Goal: Transaction & Acquisition: Subscribe to service/newsletter

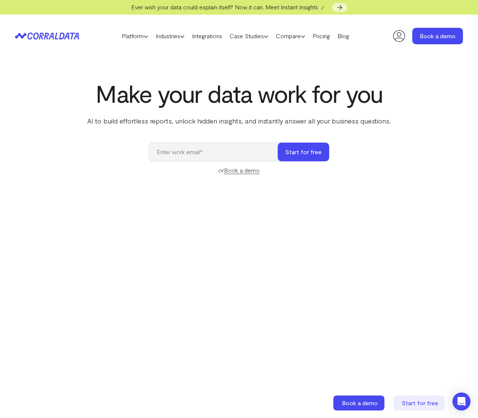
click at [180, 147] on input "email" at bounding box center [217, 152] width 136 height 19
click at [328, 38] on link "Pricing" at bounding box center [321, 35] width 25 height 11
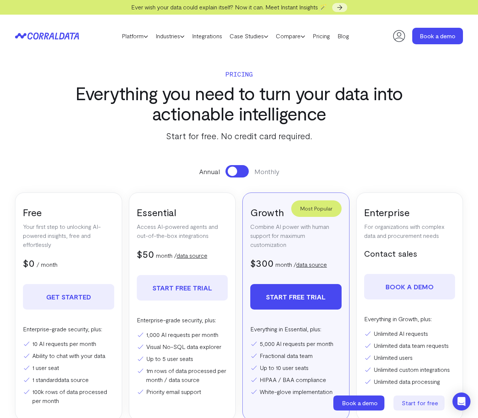
click at [241, 169] on button at bounding box center [236, 171] width 23 height 12
click at [233, 169] on button at bounding box center [236, 171] width 23 height 12
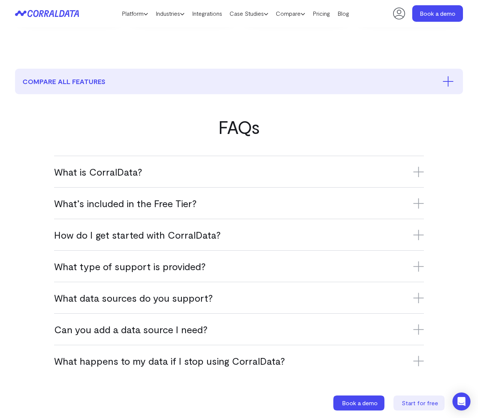
scroll to position [439, 0]
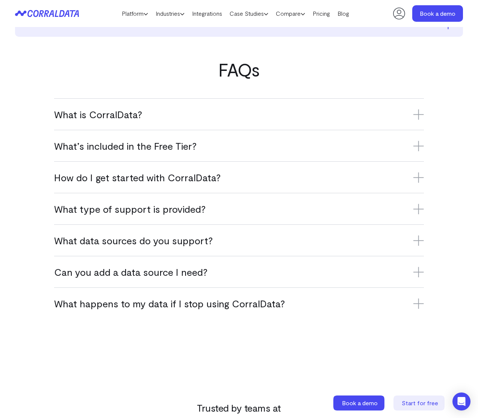
click at [241, 105] on div "What is CorralData? CorralData is an AI-powered data platform that connects ove…" at bounding box center [239, 114] width 370 height 32
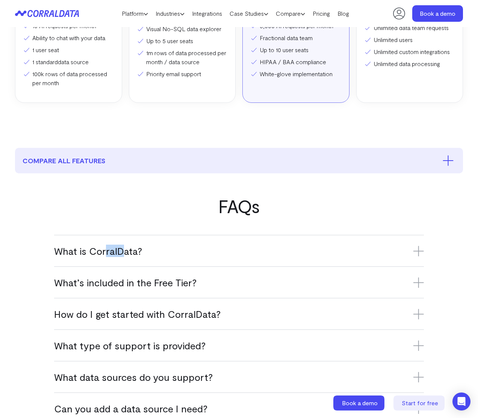
scroll to position [167, 0]
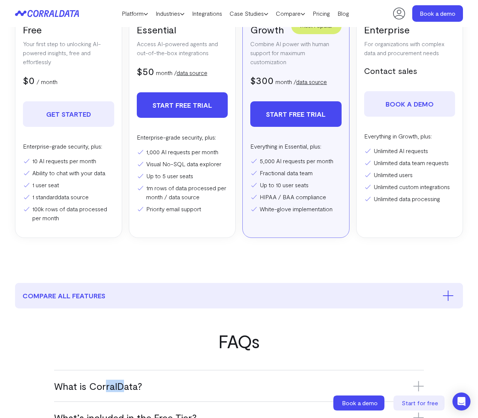
click at [199, 107] on link "Start free trial" at bounding box center [182, 105] width 91 height 26
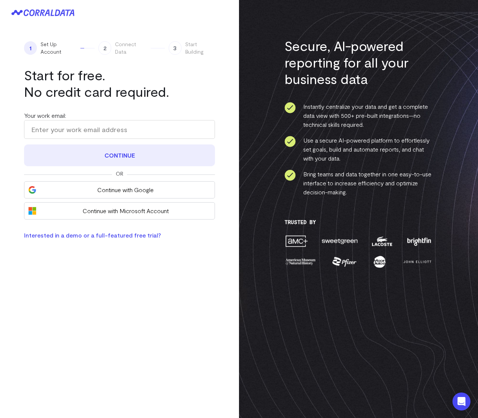
click at [172, 160] on button "Continue" at bounding box center [119, 156] width 191 height 22
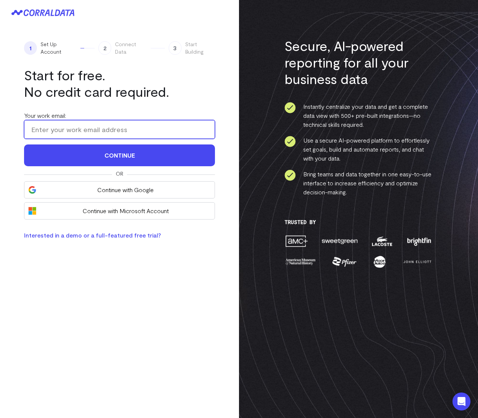
click at [139, 127] on input "Your work email:" at bounding box center [119, 129] width 191 height 19
click at [138, 126] on input "Your work email:" at bounding box center [119, 129] width 191 height 19
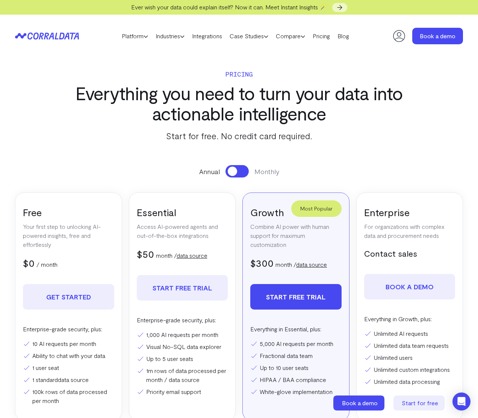
click at [207, 98] on h3 "Everything you need to turn your data into actionable intelligence" at bounding box center [239, 103] width 350 height 41
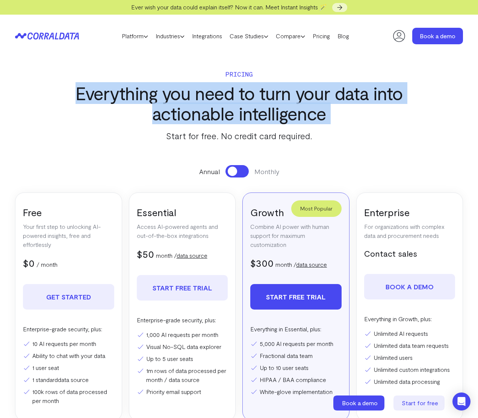
click at [207, 98] on h3 "Everything you need to turn your data into actionable intelligence" at bounding box center [239, 103] width 350 height 41
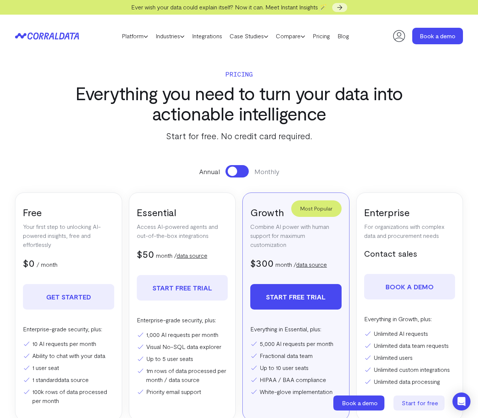
click at [240, 75] on p "Pricing" at bounding box center [239, 74] width 350 height 11
click at [298, 39] on link "Compare" at bounding box center [290, 35] width 37 height 11
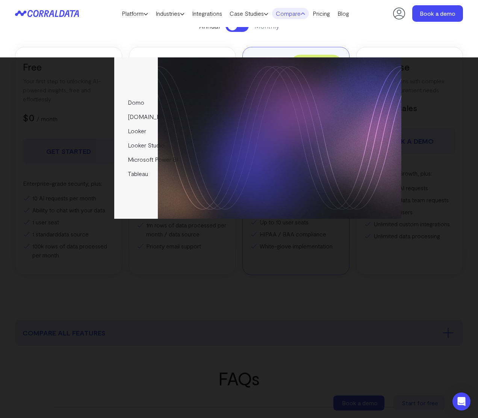
scroll to position [127, 0]
click at [329, 15] on link "Pricing" at bounding box center [321, 13] width 25 height 11
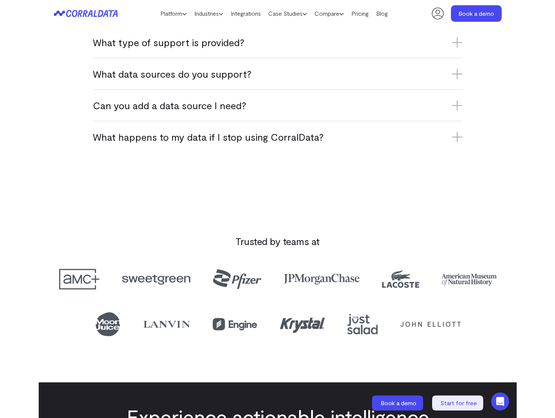
scroll to position [577, 0]
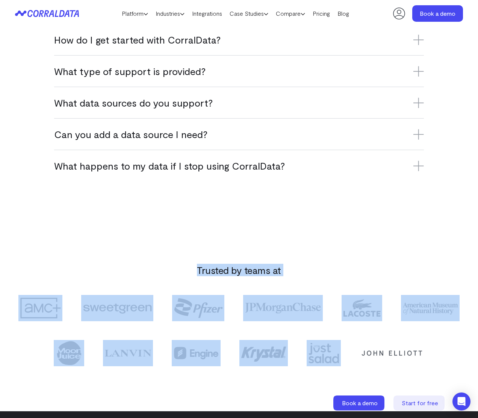
drag, startPoint x: 125, startPoint y: 250, endPoint x: 390, endPoint y: 351, distance: 283.8
click at [390, 351] on section "Trusted by teams at" at bounding box center [239, 308] width 478 height 208
click at [58, 228] on section "Trusted by teams at" at bounding box center [239, 308] width 478 height 208
drag, startPoint x: 58, startPoint y: 228, endPoint x: 297, endPoint y: 375, distance: 280.7
click at [297, 375] on section "Trusted by teams at" at bounding box center [239, 308] width 478 height 208
